Goal: Task Accomplishment & Management: Use online tool/utility

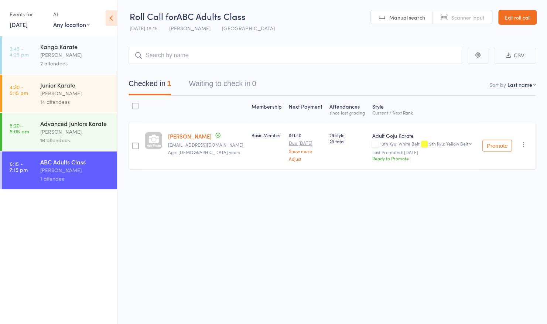
click at [509, 12] on link "Exit roll call" at bounding box center [517, 17] width 38 height 15
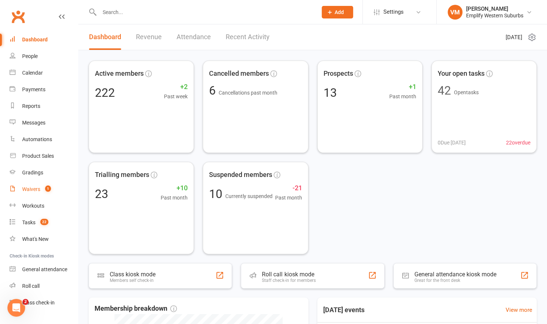
click at [36, 192] on div "Waivers" at bounding box center [31, 189] width 18 height 6
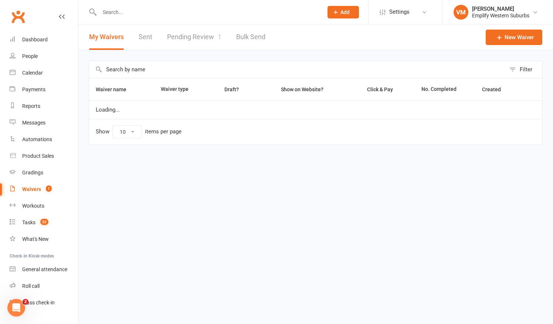
click at [188, 31] on link "Pending Review 1" at bounding box center [194, 36] width 54 height 25
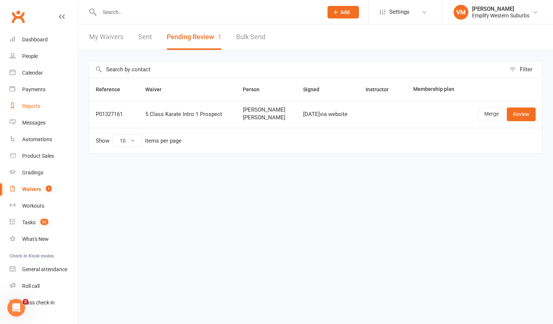
click at [30, 112] on link "Reports" at bounding box center [44, 106] width 68 height 17
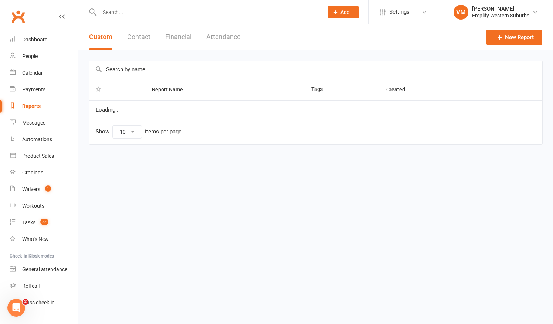
select select "50"
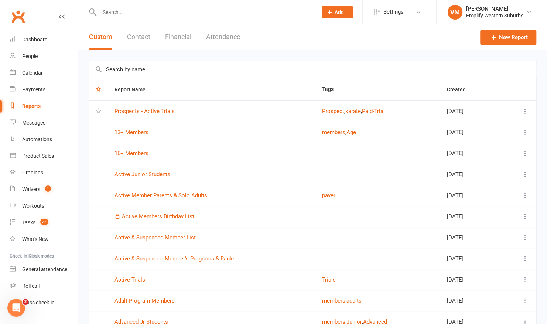
click at [208, 38] on button "Attendance" at bounding box center [223, 36] width 34 height 25
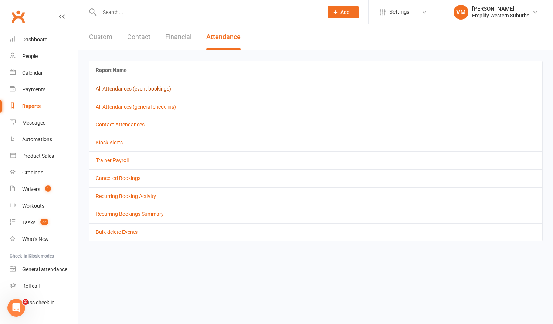
click at [148, 88] on link "All Attendances (event bookings)" at bounding box center [133, 89] width 75 height 6
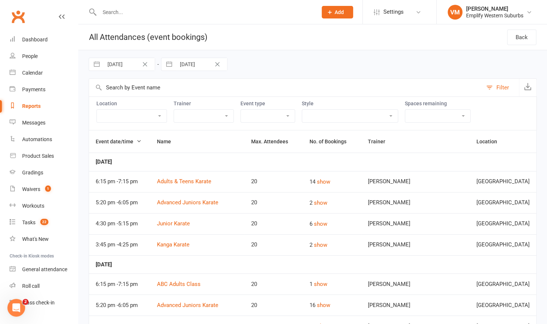
click at [127, 61] on input "29 Jul 2025" at bounding box center [128, 64] width 51 height 13
select select "5"
select select "2025"
select select "6"
select select "2025"
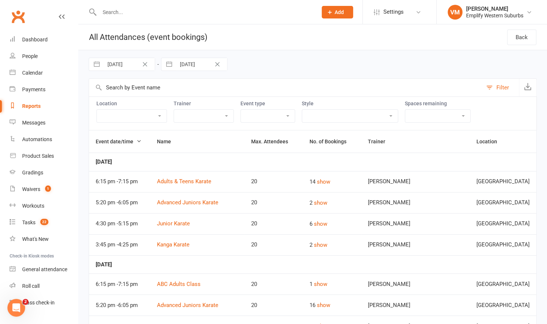
select select "7"
select select "2025"
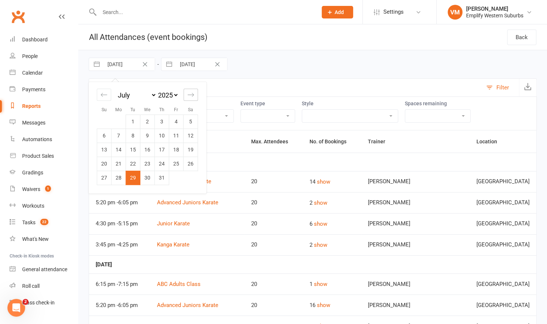
click at [191, 97] on icon "Move forward to switch to the next month." at bounding box center [190, 94] width 7 height 7
select select "8"
select select "2025"
click at [119, 146] on td "11" at bounding box center [119, 150] width 14 height 14
type input "11 Aug 2025"
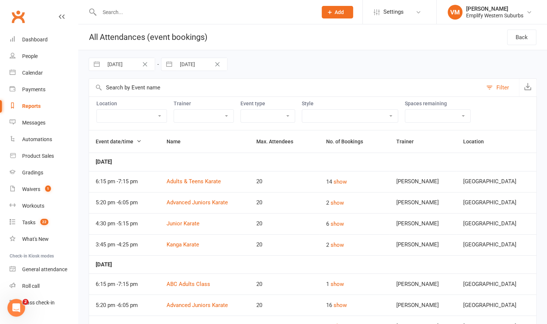
click at [188, 62] on input "12 Aug 2025" at bounding box center [201, 64] width 51 height 13
select select "6"
select select "2025"
select select "7"
select select "2025"
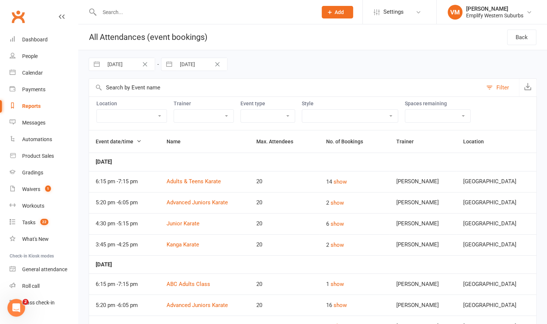
select select "8"
select select "2025"
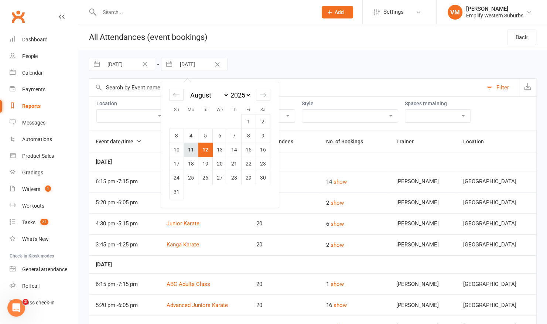
click at [187, 145] on td "11" at bounding box center [191, 150] width 14 height 14
type input "11 Aug 2025"
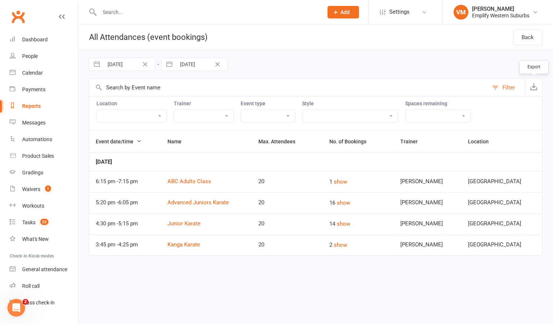
click at [534, 91] on button "button" at bounding box center [533, 88] width 17 height 18
click at [32, 44] on link "Dashboard" at bounding box center [44, 39] width 68 height 17
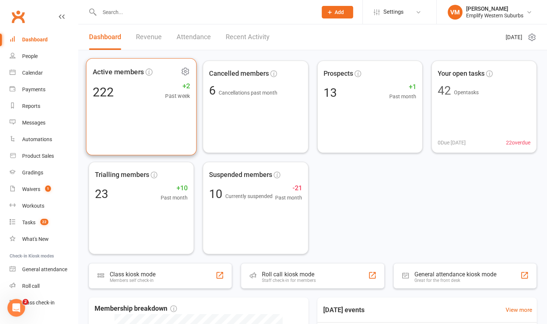
scroll to position [206, 0]
